Goal: Check status

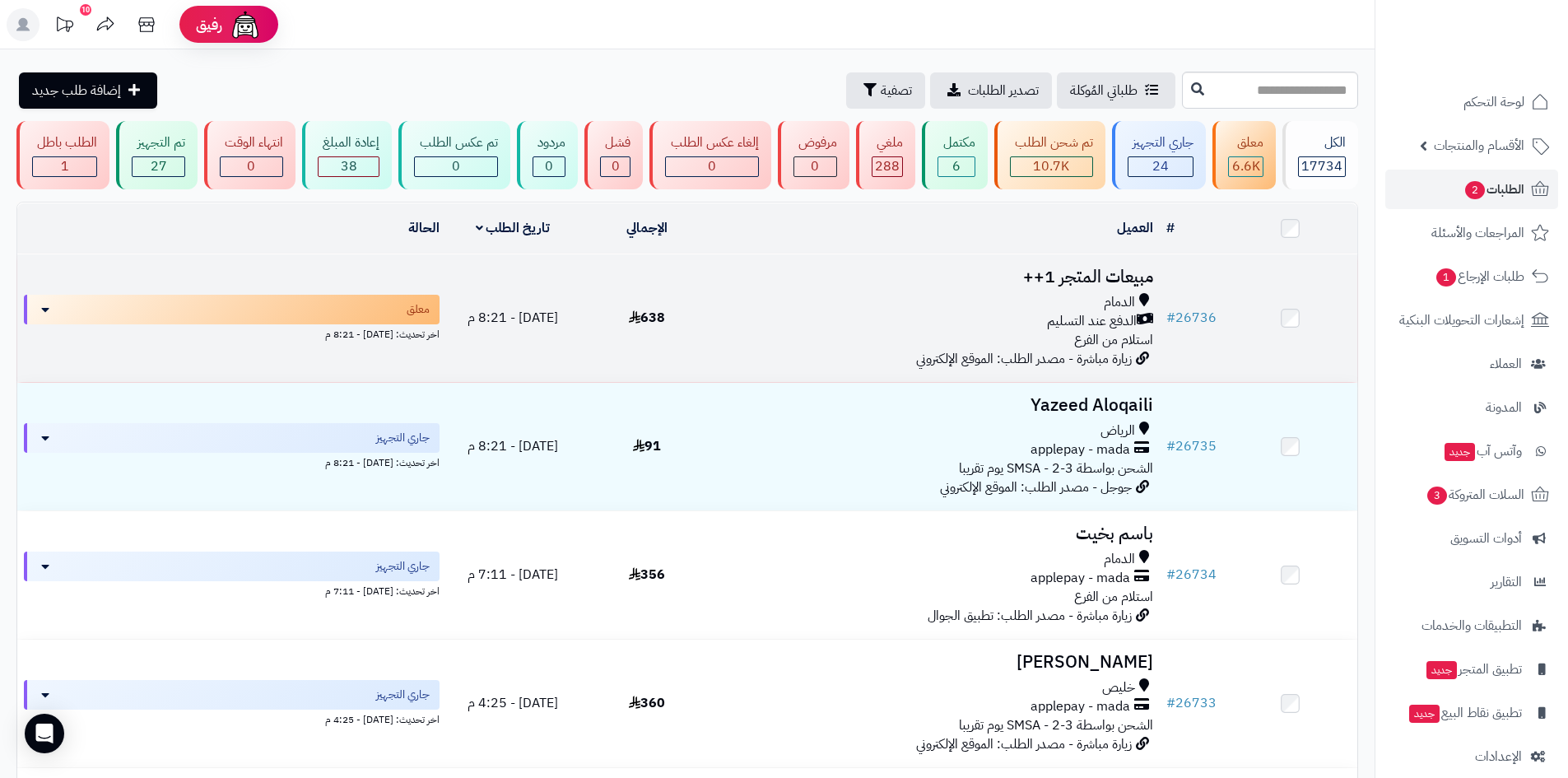
click at [844, 323] on div "الدفع عند التسليم" at bounding box center [936, 321] width 433 height 19
